Goal: Book appointment/travel/reservation

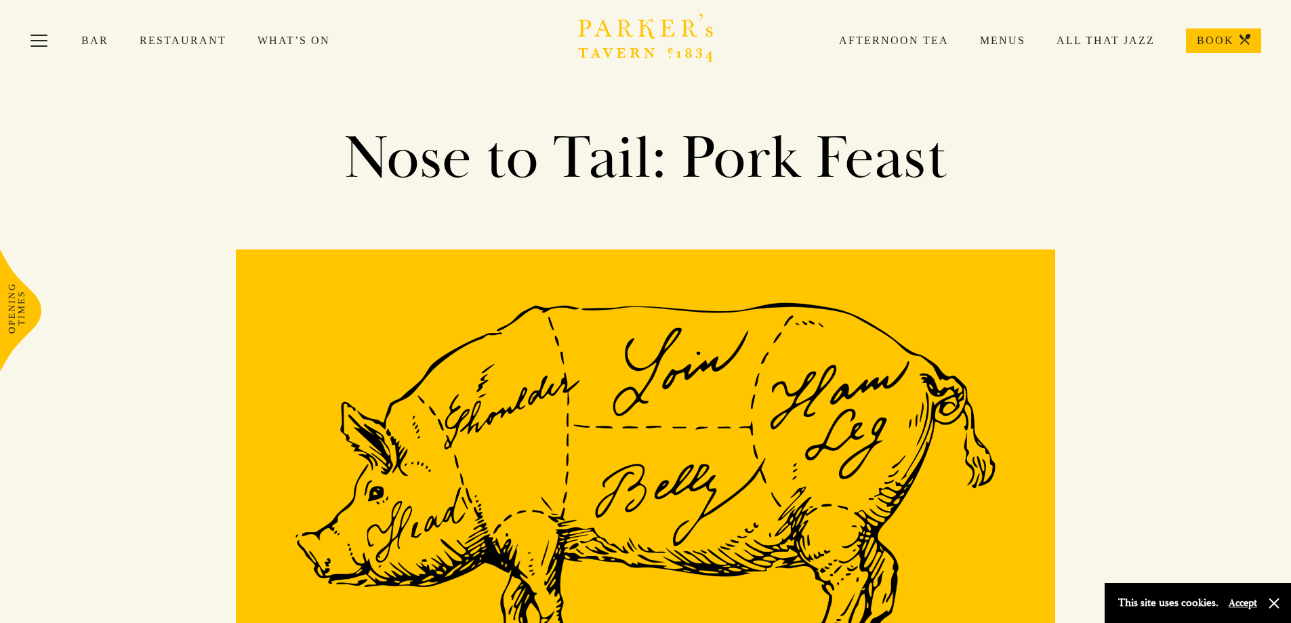
click at [634, 30] on icon "Brasserie Restaurant Cambridge | Parker's Tavern Cambridge Parker's Tavern is a…" at bounding box center [646, 38] width 136 height 48
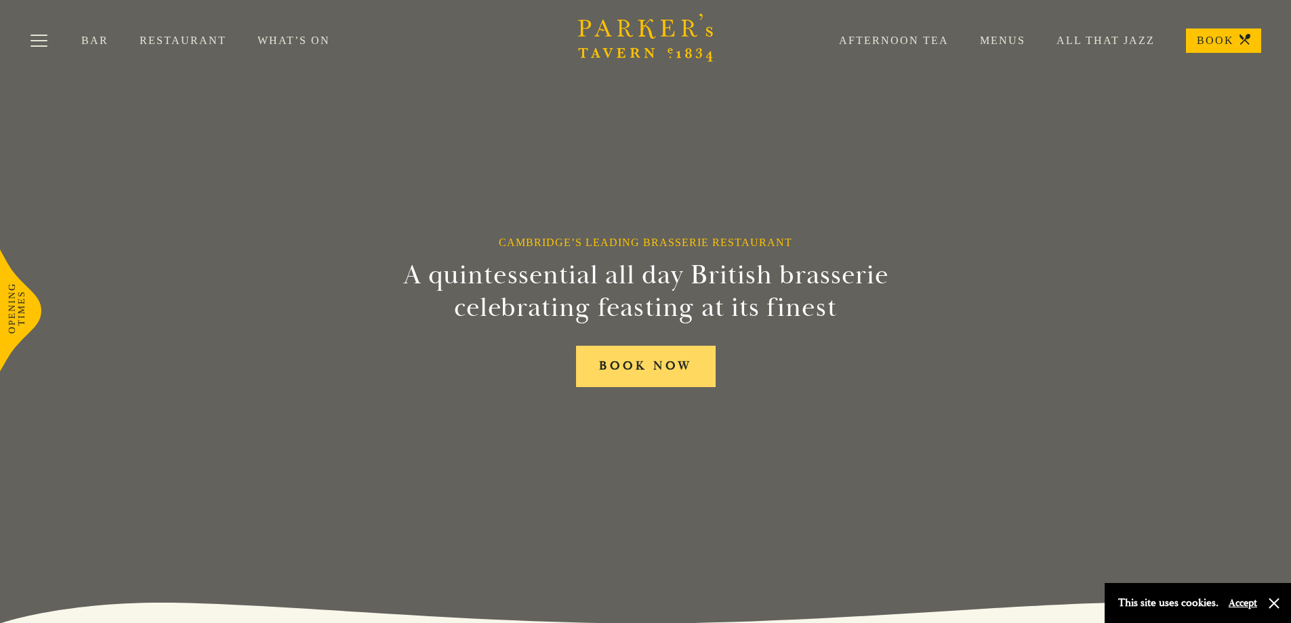
click at [672, 369] on link "BOOK NOW" at bounding box center [646, 366] width 140 height 41
click at [29, 300] on icon at bounding box center [20, 310] width 41 height 122
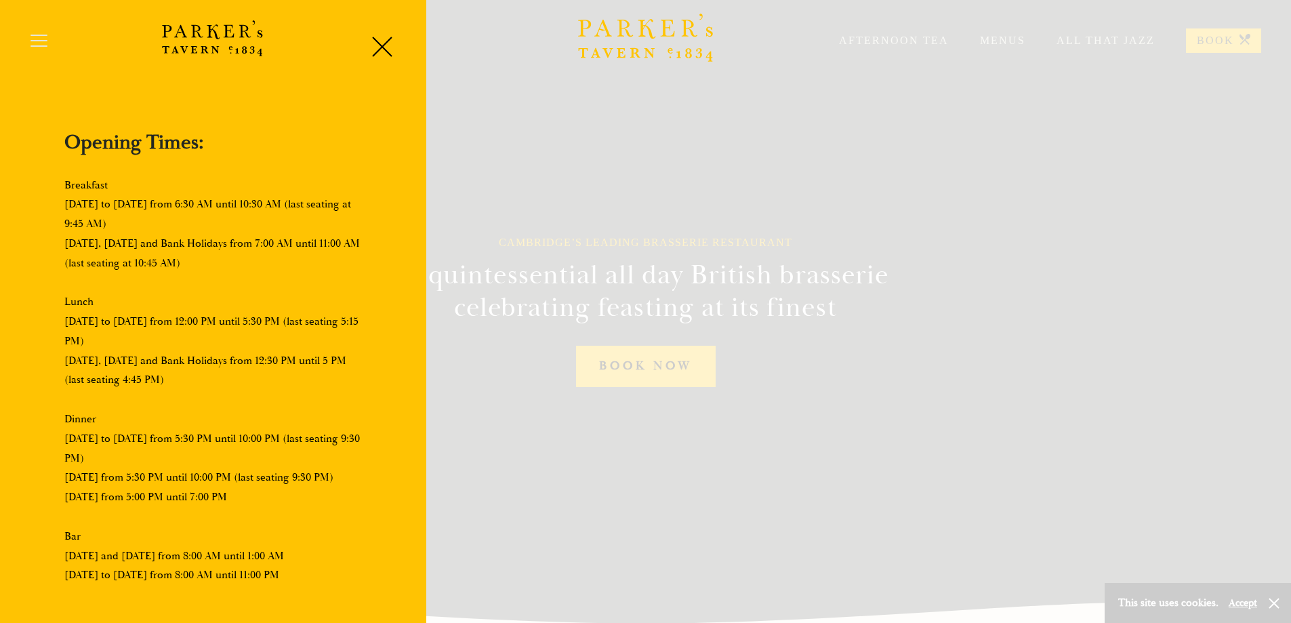
click at [440, 317] on div at bounding box center [645, 311] width 1291 height 623
